Goal: Task Accomplishment & Management: Complete application form

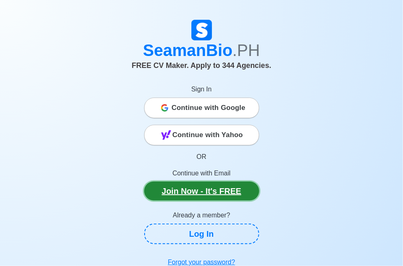
click at [208, 190] on link "Join Now - It's FREE" at bounding box center [201, 190] width 115 height 19
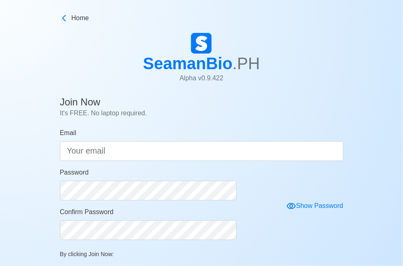
scroll to position [41, 0]
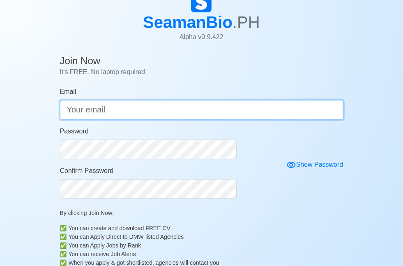
click at [173, 108] on input "Email" at bounding box center [202, 110] width 284 height 20
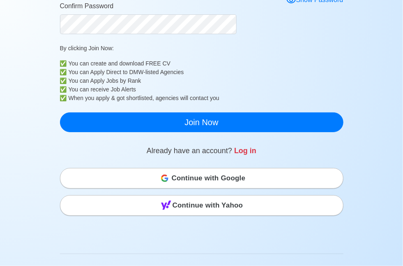
scroll to position [247, 0]
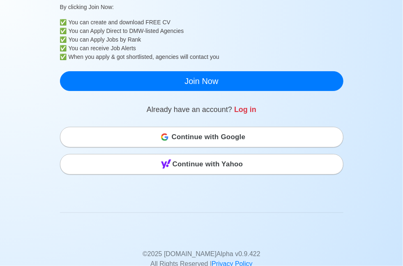
click at [204, 145] on span "Continue with Google" at bounding box center [209, 137] width 74 height 16
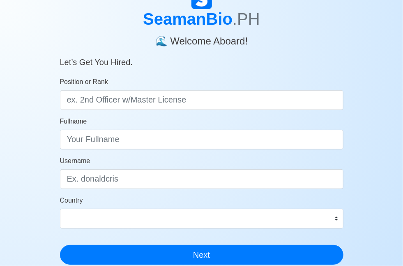
scroll to position [82, 0]
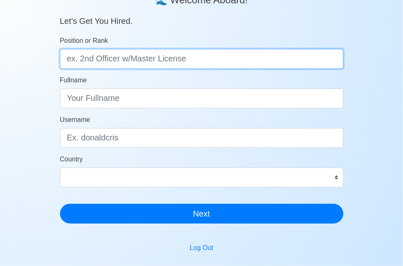
click at [218, 64] on input "Position or Rank" at bounding box center [202, 59] width 284 height 20
click at [172, 59] on input "Position or Rank" at bounding box center [202, 59] width 284 height 20
type input "a"
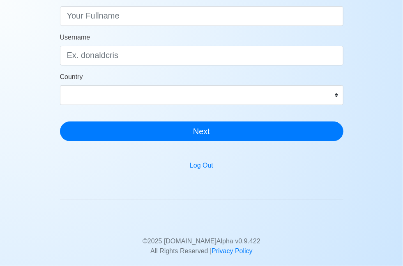
scroll to position [217, 0]
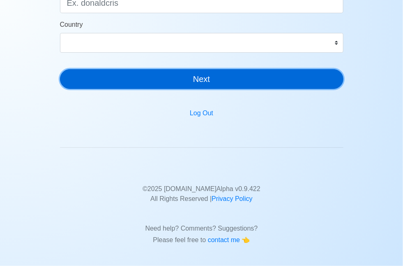
click at [246, 80] on button "Next" at bounding box center [202, 79] width 284 height 20
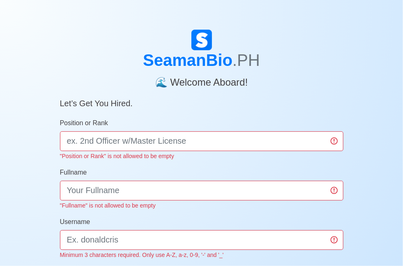
scroll to position [164, 0]
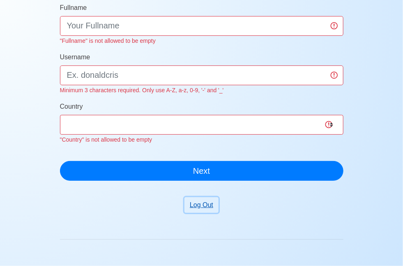
click at [200, 201] on button "Log Out" at bounding box center [202, 205] width 34 height 16
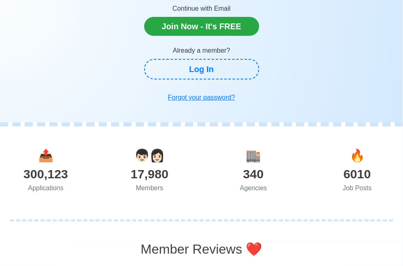
scroll to position [134, 0]
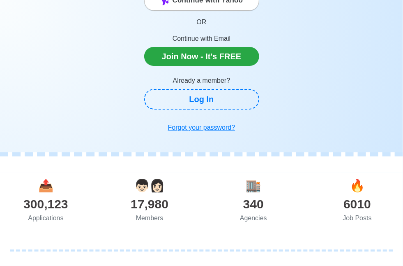
click at [46, 202] on div "300,123" at bounding box center [46, 204] width 104 height 19
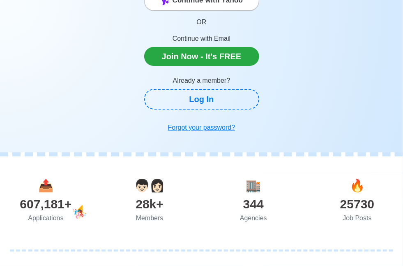
click at [40, 204] on div "607,181+" at bounding box center [46, 204] width 104 height 19
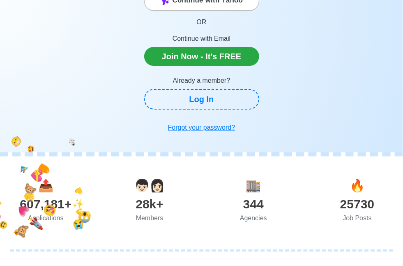
click at [51, 204] on div "607,181+" at bounding box center [46, 204] width 104 height 19
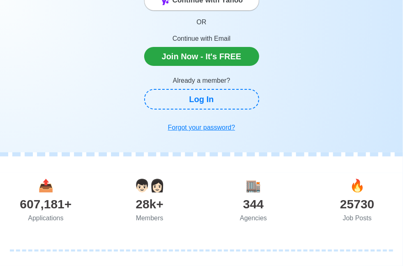
click at [56, 208] on div "607,181+" at bounding box center [46, 204] width 104 height 19
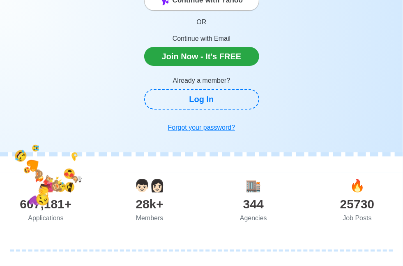
click at [56, 208] on div "607,181+" at bounding box center [46, 204] width 104 height 19
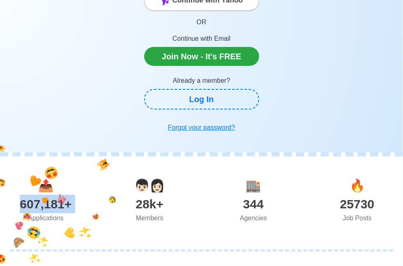
click at [52, 207] on div "607,181+" at bounding box center [46, 204] width 104 height 19
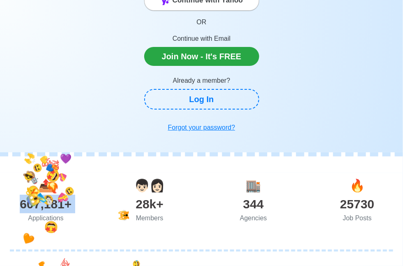
click at [52, 207] on span "⛄" at bounding box center [49, 200] width 14 height 15
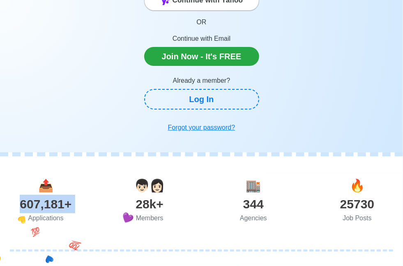
click at [53, 207] on div "607,181+" at bounding box center [46, 204] width 104 height 19
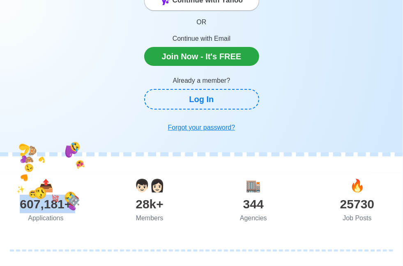
click at [58, 207] on div "607,181+" at bounding box center [46, 204] width 104 height 19
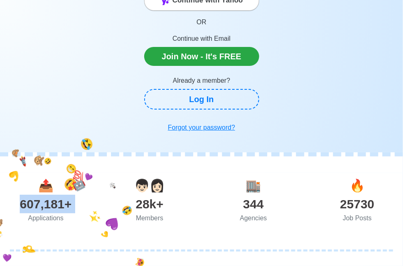
click at [51, 207] on div "607,181+" at bounding box center [46, 204] width 104 height 19
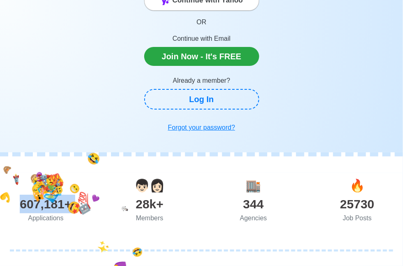
click at [51, 207] on div "607,181+" at bounding box center [46, 204] width 104 height 19
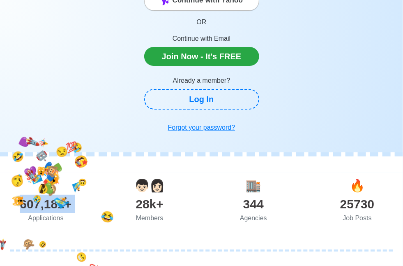
click at [51, 207] on div "607,181+" at bounding box center [46, 204] width 104 height 19
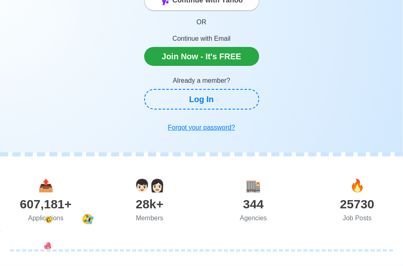
drag, startPoint x: 51, startPoint y: 207, endPoint x: 127, endPoint y: 181, distance: 80.8
click at [127, 181] on div "👦🏻👩🏻" at bounding box center [150, 185] width 104 height 19
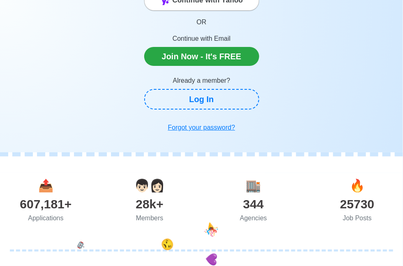
click at [159, 188] on span "👦🏻👩🏻" at bounding box center [149, 185] width 30 height 14
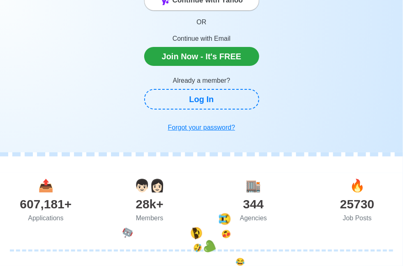
click at [255, 185] on span "🏬" at bounding box center [253, 185] width 15 height 14
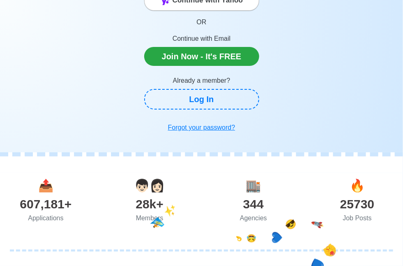
click at [361, 183] on span "🔥" at bounding box center [357, 185] width 15 height 14
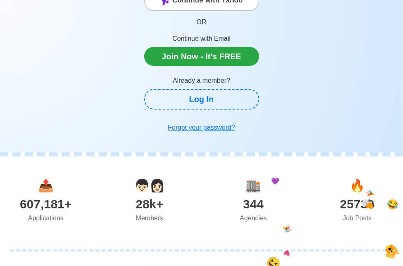
click at [359, 184] on span "🔥" at bounding box center [357, 185] width 15 height 14
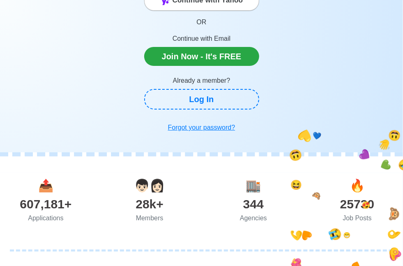
click at [355, 186] on span "🔥" at bounding box center [357, 185] width 15 height 14
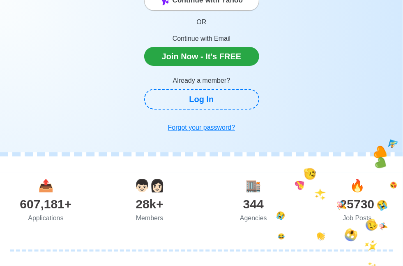
click at [355, 186] on span "🔥" at bounding box center [357, 185] width 15 height 14
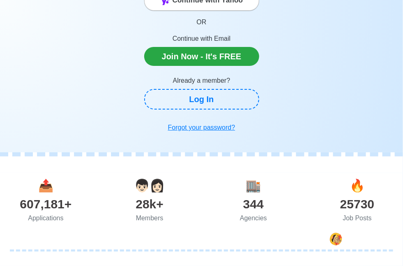
click at [257, 183] on span "🏬" at bounding box center [253, 185] width 15 height 14
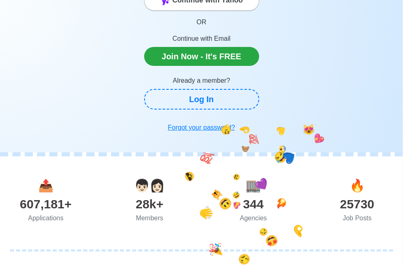
drag, startPoint x: 164, startPoint y: 183, endPoint x: 137, endPoint y: 179, distance: 27.9
click at [162, 183] on span "👦🏻👩🏻" at bounding box center [149, 185] width 30 height 14
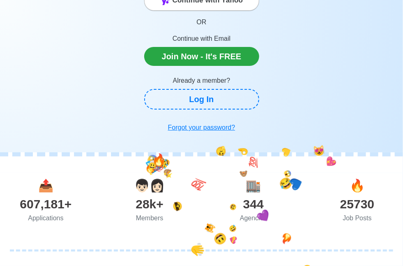
click at [135, 179] on span "👦🏻👩🏻" at bounding box center [149, 185] width 30 height 14
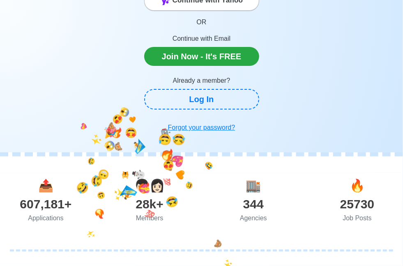
click at [41, 196] on div "607,181+" at bounding box center [46, 204] width 104 height 19
